Goal: Task Accomplishment & Management: Use online tool/utility

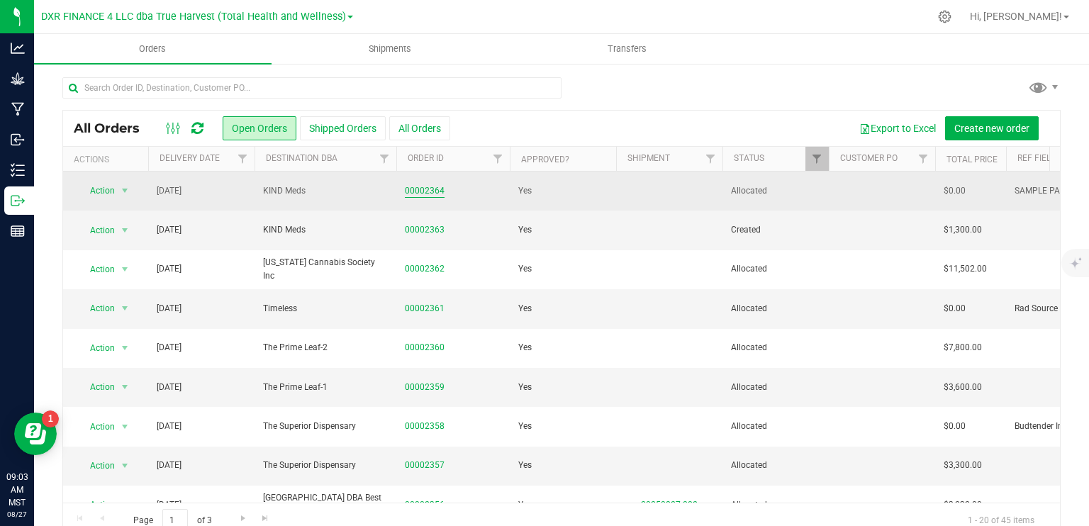
click at [422, 189] on link "00002364" at bounding box center [425, 190] width 40 height 13
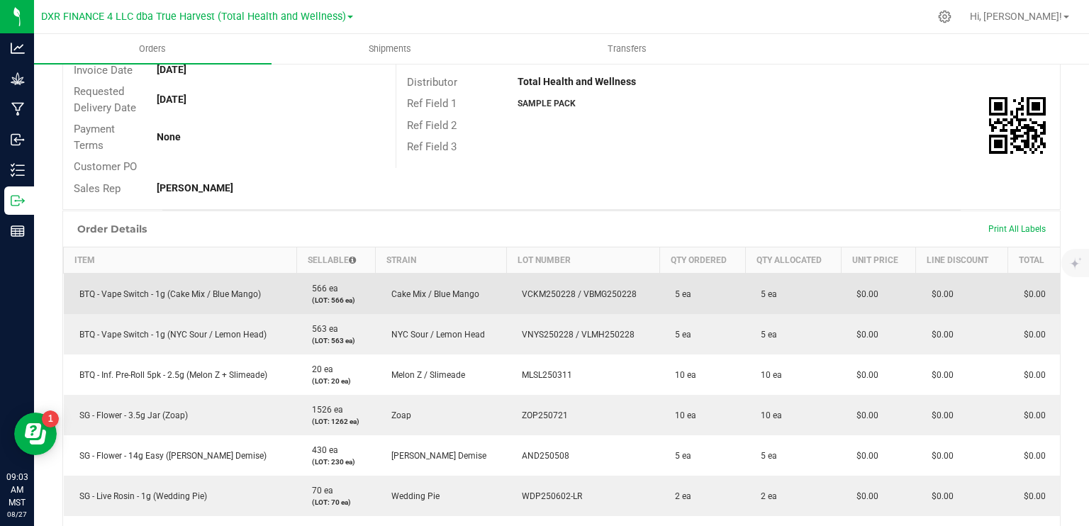
scroll to position [213, 0]
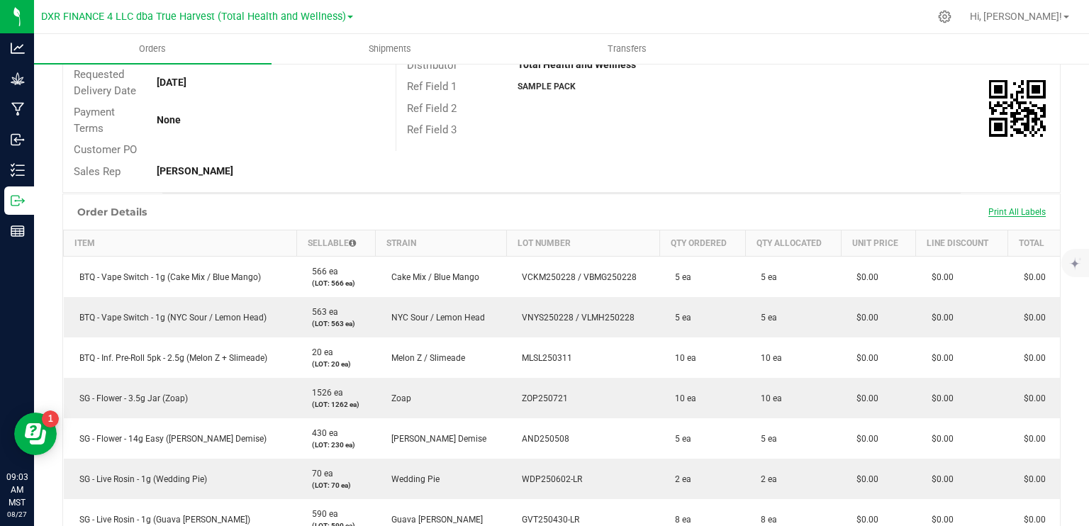
click at [999, 215] on span "Print All Labels" at bounding box center [1016, 212] width 57 height 10
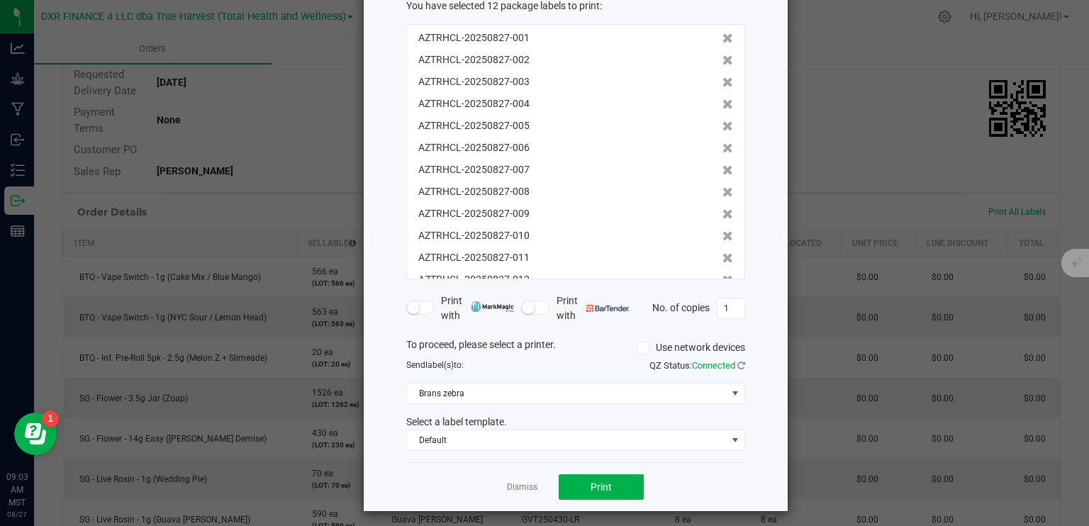
scroll to position [94, 0]
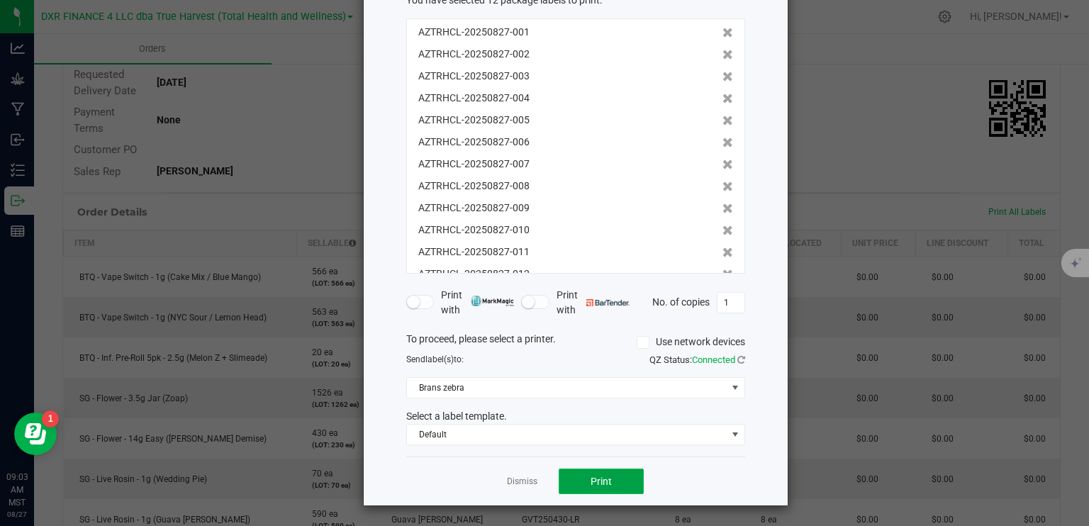
click at [584, 490] on button "Print" at bounding box center [601, 482] width 85 height 26
click at [520, 487] on app-cancel-button "Dismiss" at bounding box center [522, 481] width 30 height 15
click at [519, 478] on link "Dismiss" at bounding box center [522, 482] width 30 height 12
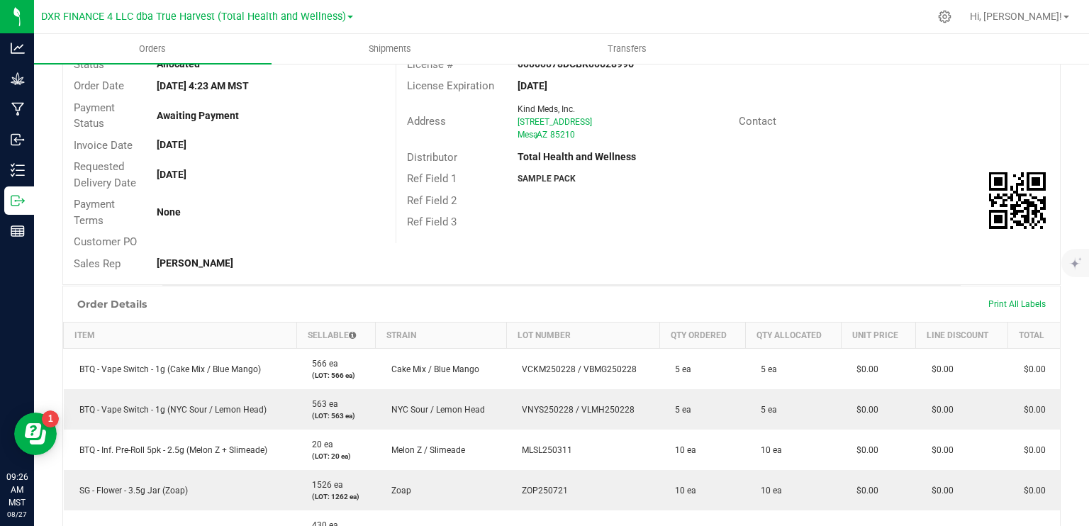
scroll to position [0, 0]
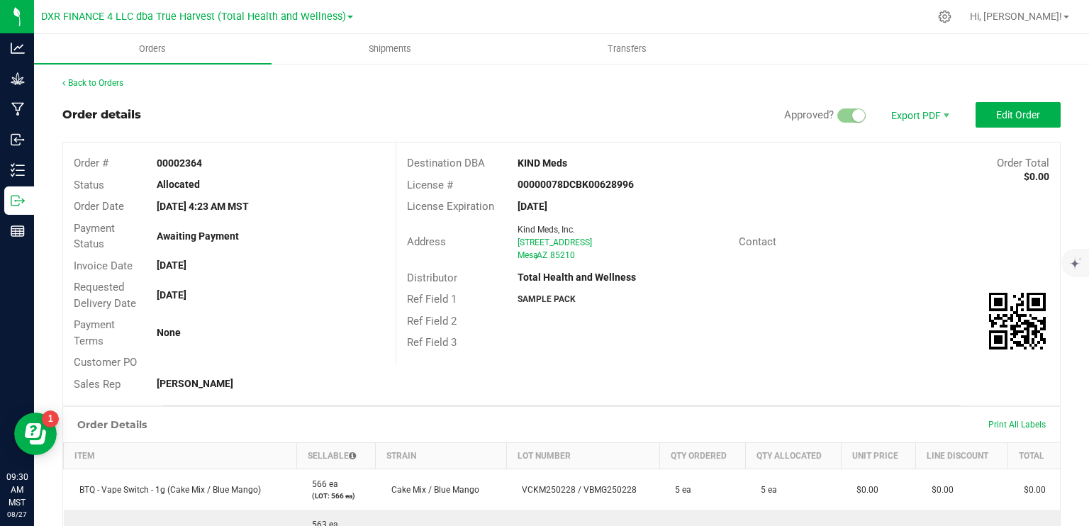
click at [946, 45] on ul "Orders Shipments Transfers" at bounding box center [578, 49] width 1089 height 30
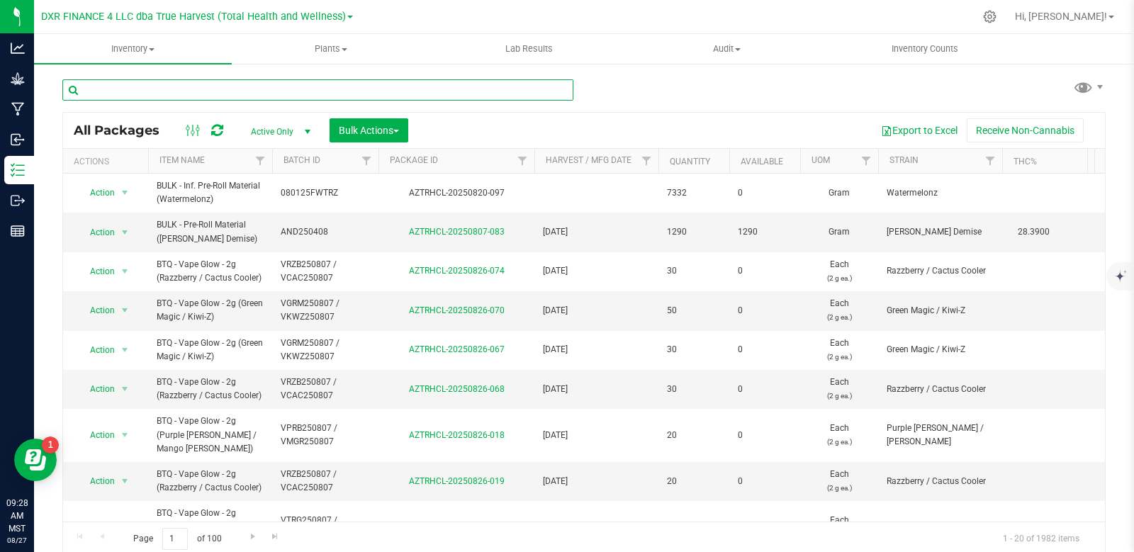
click at [315, 93] on input "text" at bounding box center [317, 89] width 511 height 21
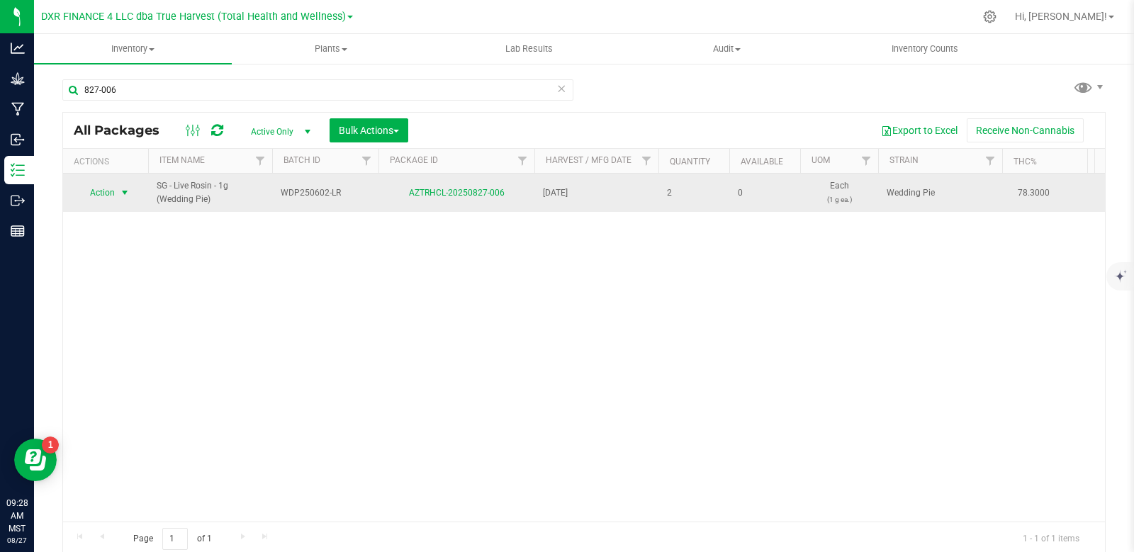
click at [121, 192] on span "select" at bounding box center [124, 192] width 11 height 11
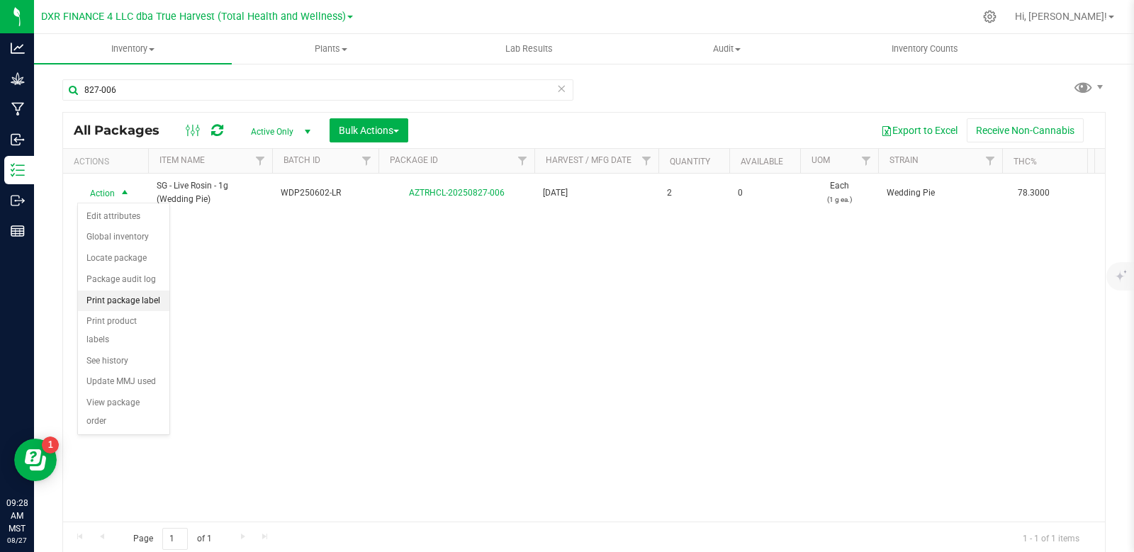
click at [139, 300] on li "Print package label" at bounding box center [123, 301] width 91 height 21
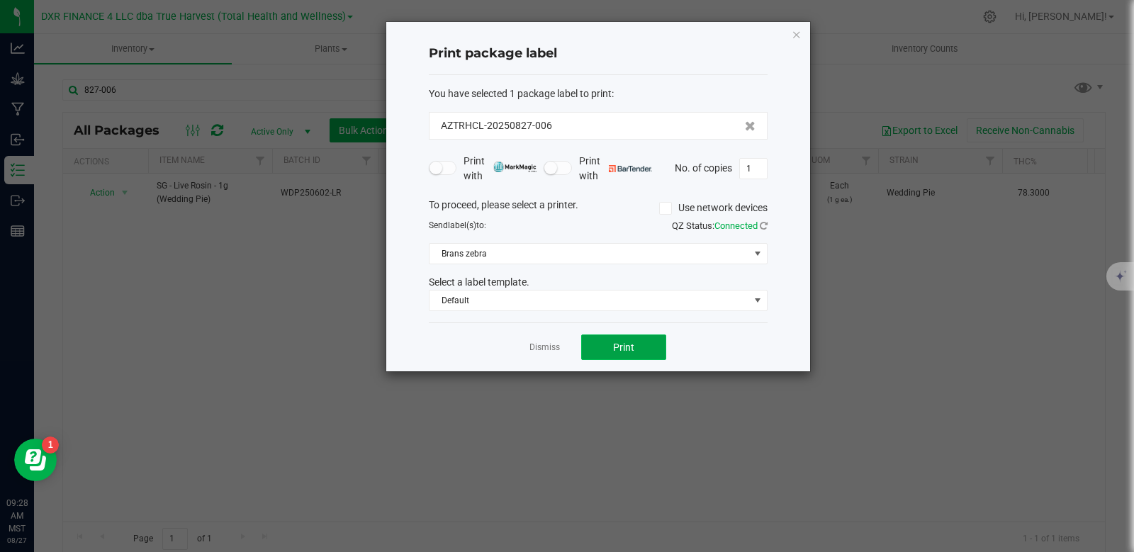
click at [634, 352] on span "Print" at bounding box center [623, 347] width 21 height 11
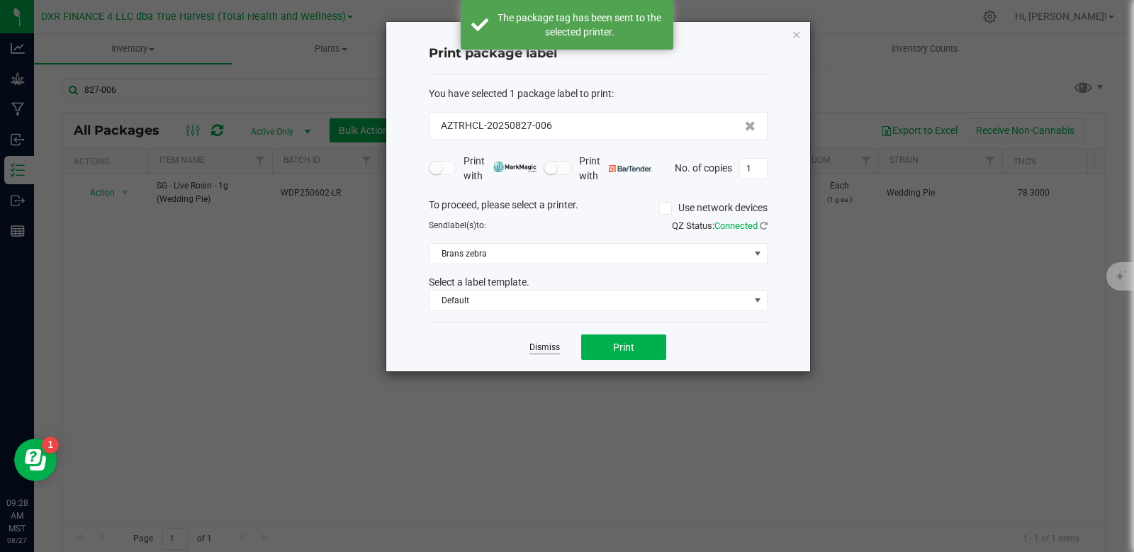
click at [554, 350] on link "Dismiss" at bounding box center [544, 348] width 30 height 12
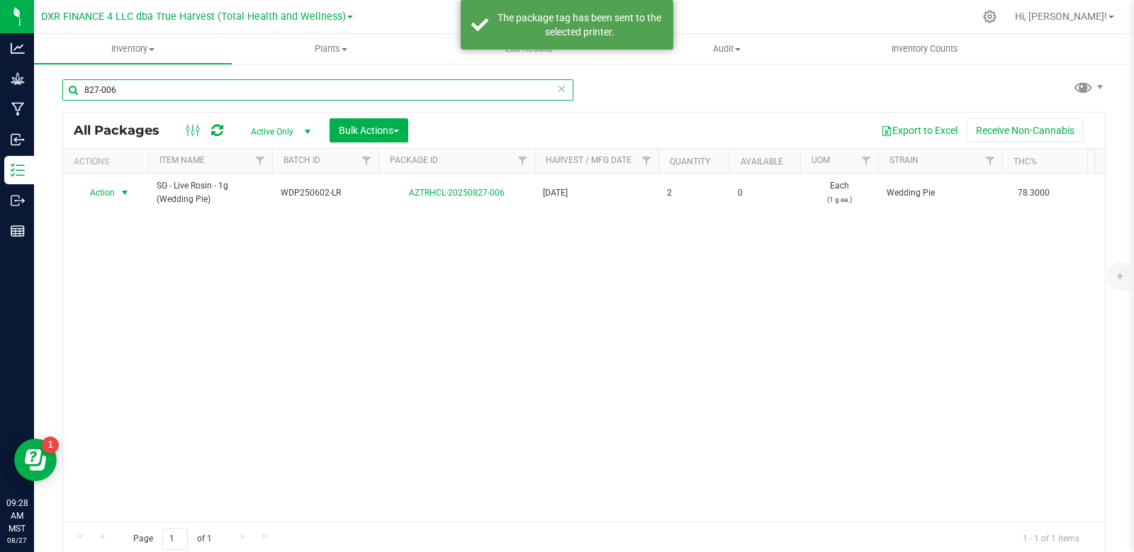
click at [133, 91] on input "827-006" at bounding box center [317, 89] width 511 height 21
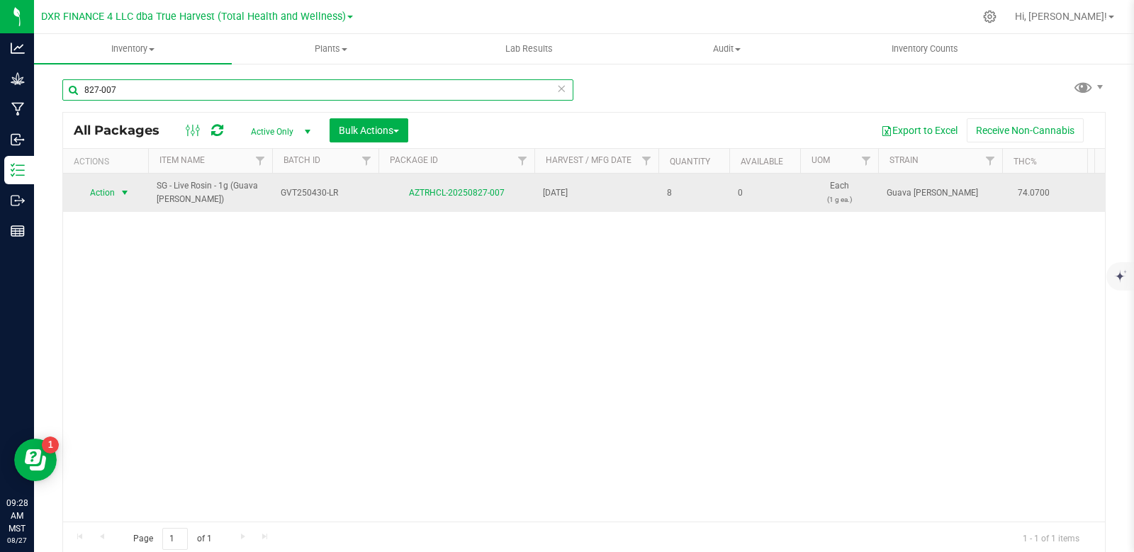
type input "827-007"
click at [125, 193] on span "select" at bounding box center [124, 192] width 11 height 11
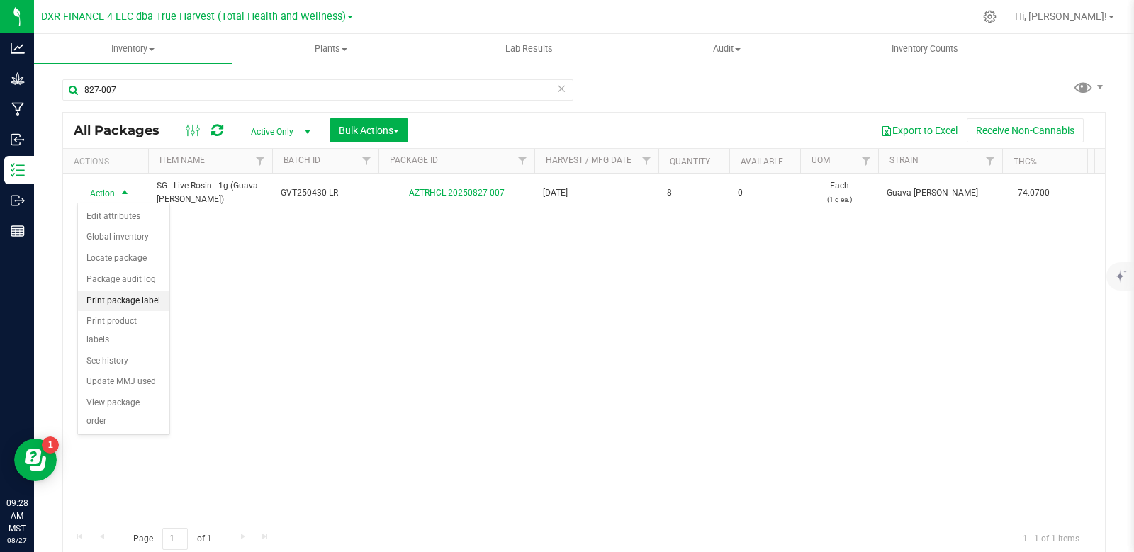
click at [143, 302] on li "Print package label" at bounding box center [123, 301] width 91 height 21
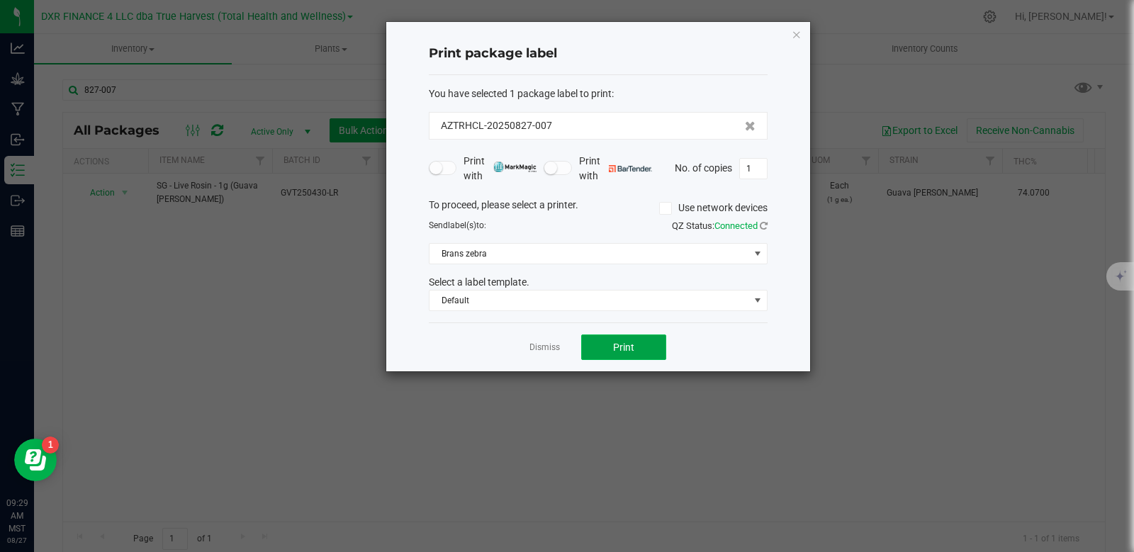
click at [618, 340] on button "Print" at bounding box center [623, 348] width 85 height 26
click at [532, 354] on app-cancel-button "Dismiss" at bounding box center [544, 347] width 30 height 15
click at [538, 347] on link "Dismiss" at bounding box center [544, 348] width 30 height 12
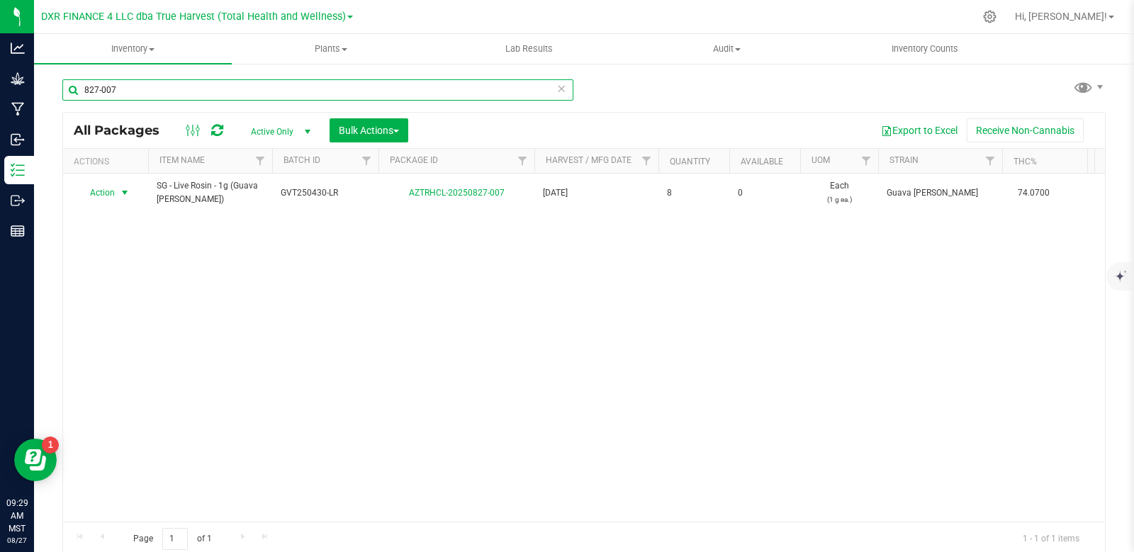
click at [130, 93] on input "827-007" at bounding box center [317, 89] width 511 height 21
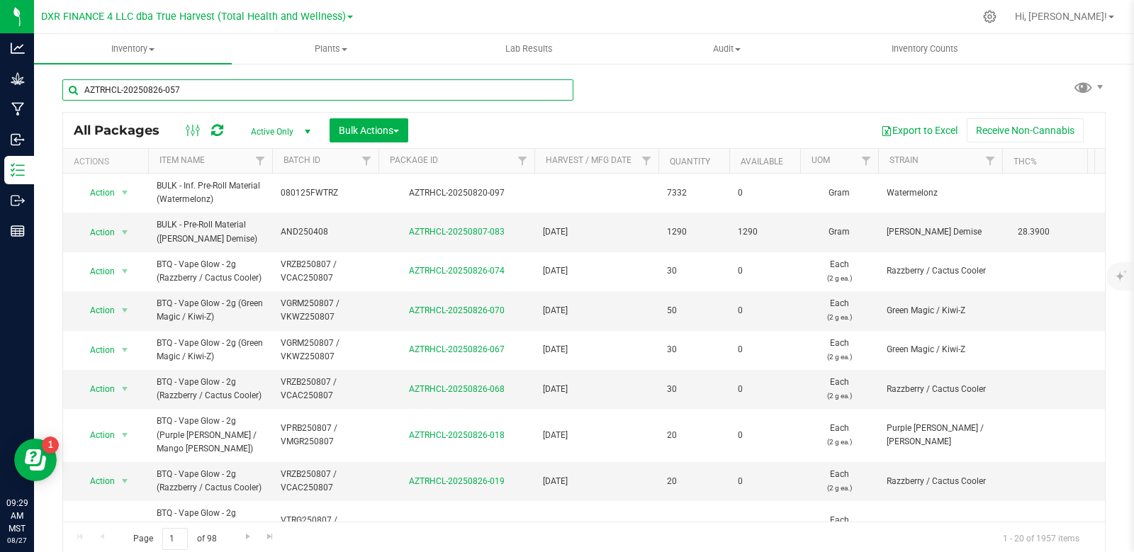
type input "AZTRHCL-20250826-057"
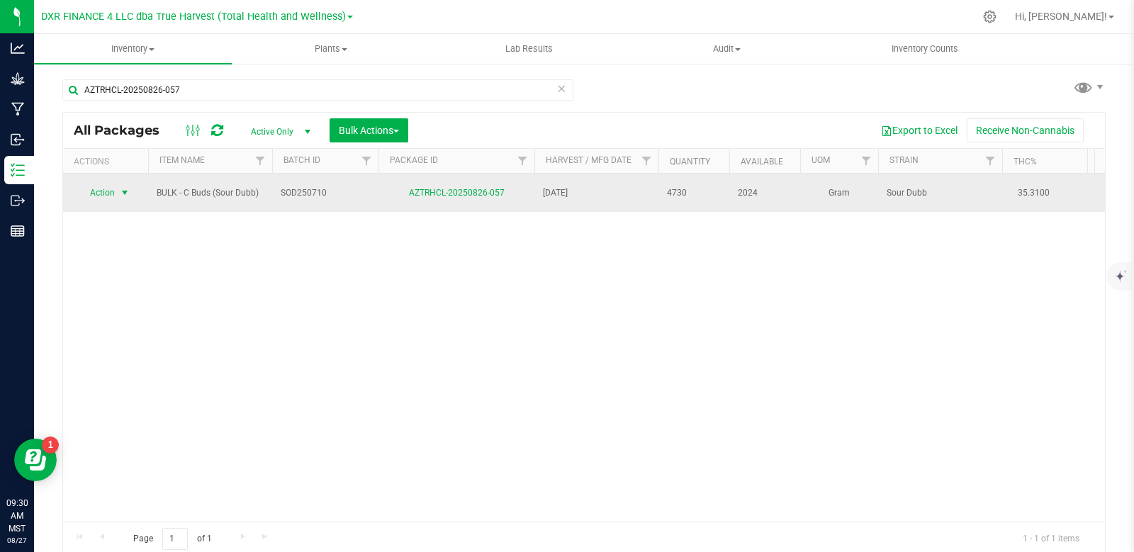
click at [125, 192] on span "select" at bounding box center [124, 192] width 11 height 11
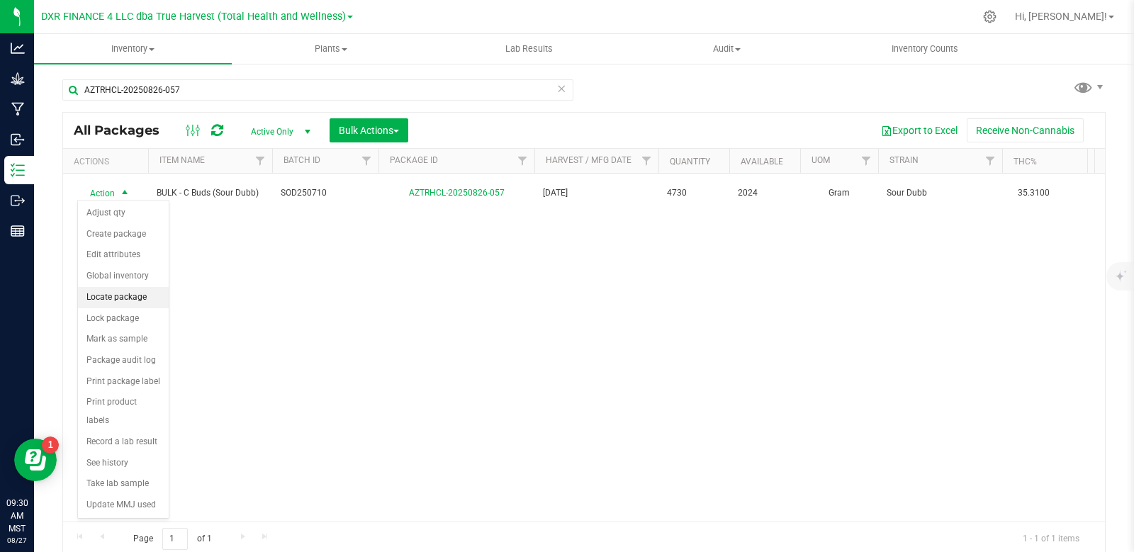
click at [134, 301] on li "Locate package" at bounding box center [123, 297] width 91 height 21
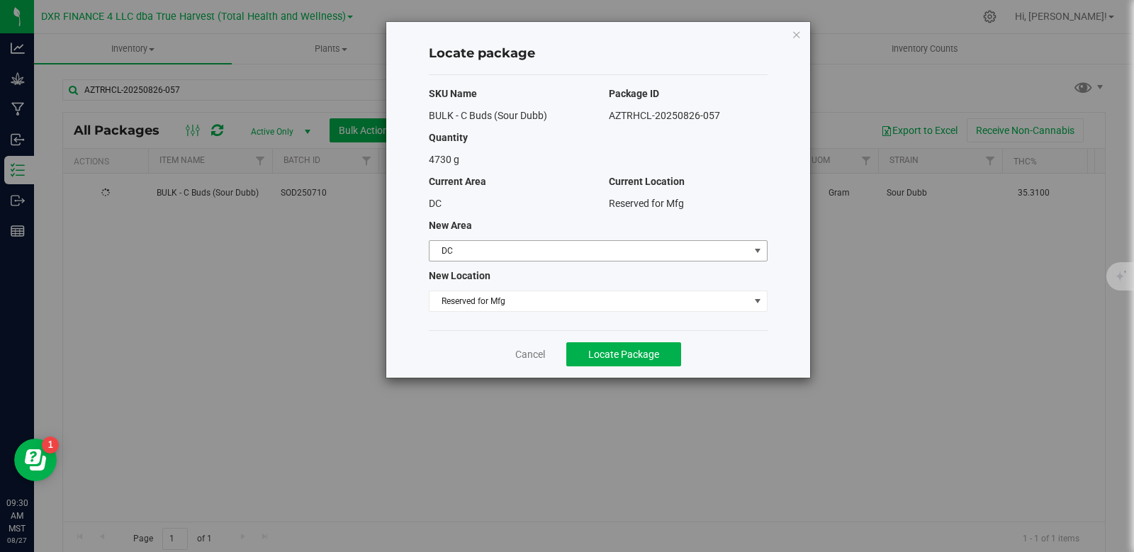
click at [685, 250] on span "DC" at bounding box center [590, 251] width 320 height 20
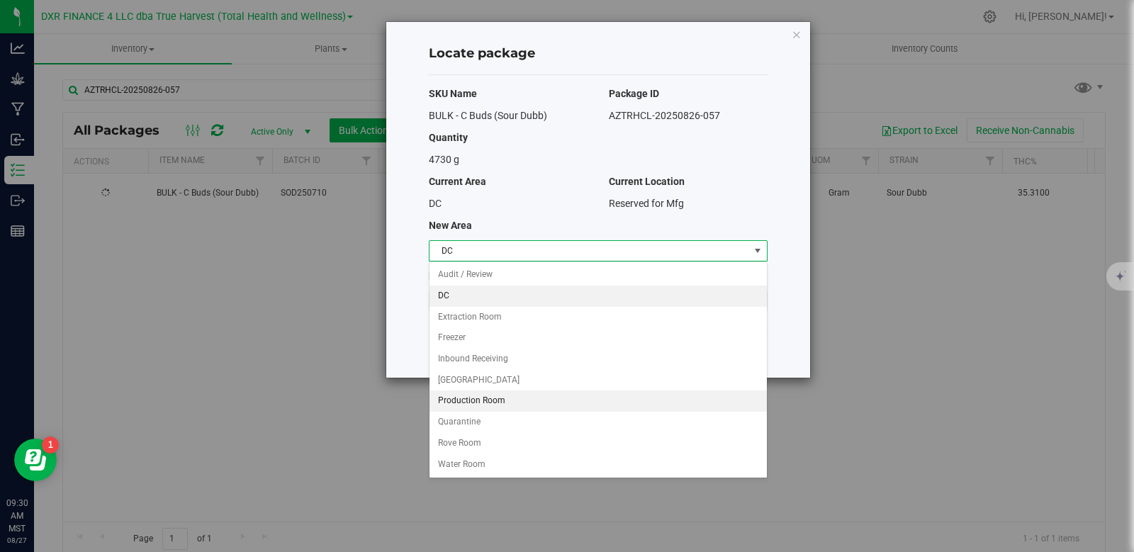
click at [529, 408] on li "Production Room" at bounding box center [598, 401] width 337 height 21
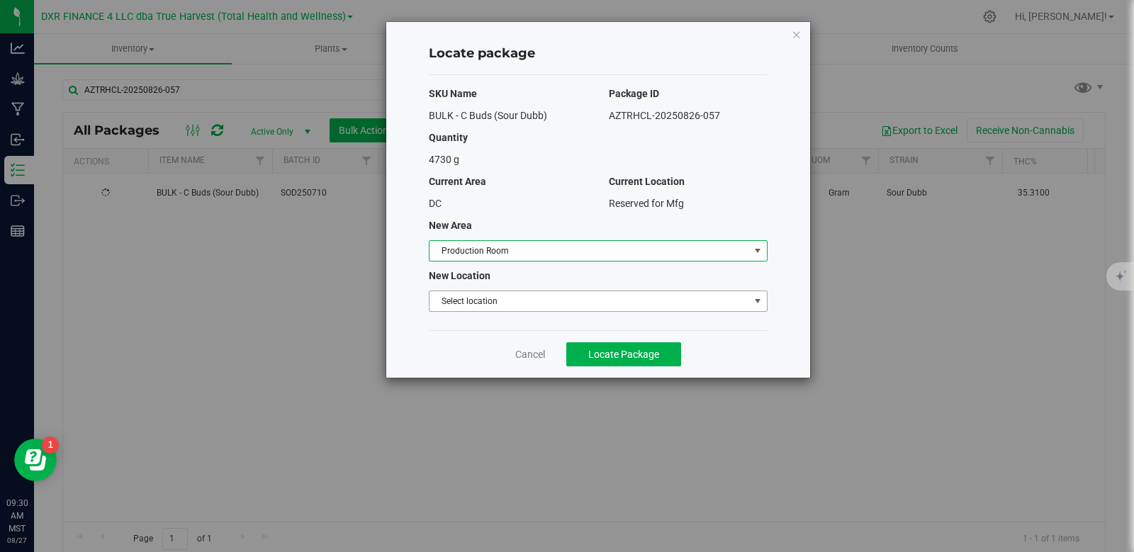
click at [543, 304] on span "Select location" at bounding box center [590, 301] width 320 height 20
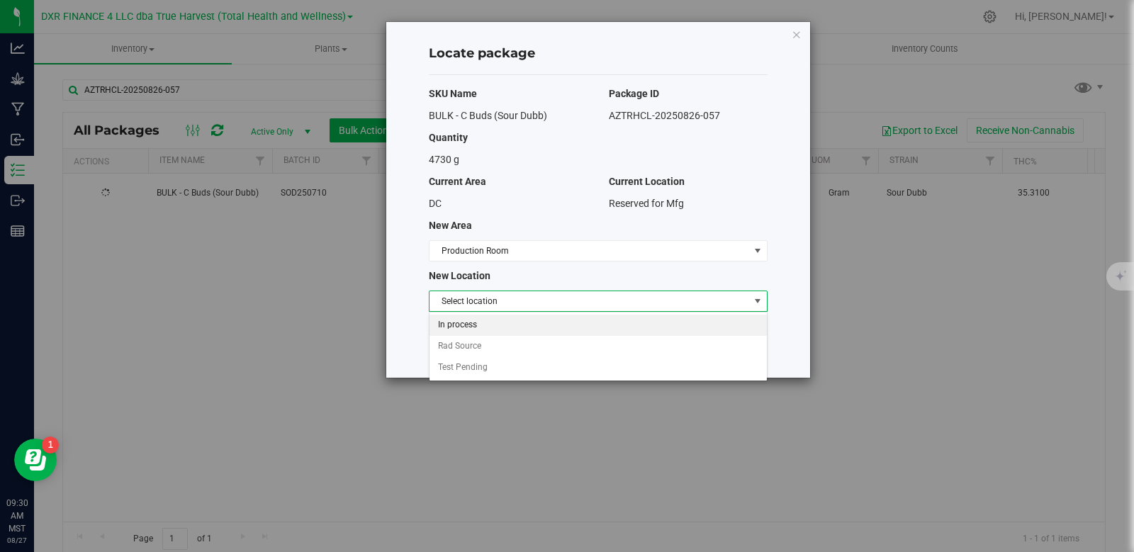
click at [474, 323] on li "In process" at bounding box center [598, 325] width 337 height 21
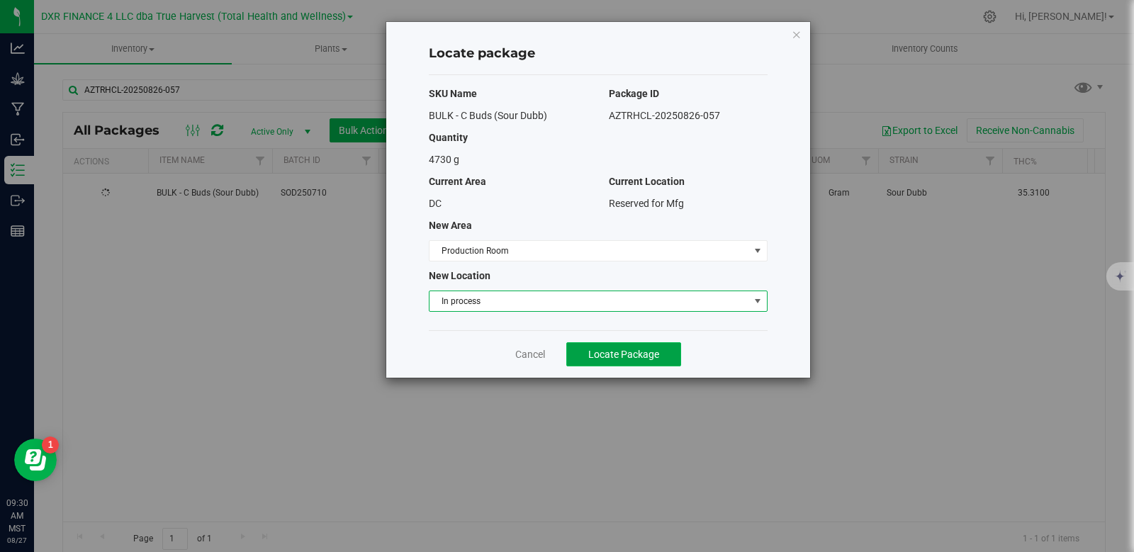
click at [623, 357] on span "Locate Package" at bounding box center [623, 354] width 71 height 11
